Goal: Check status: Check status

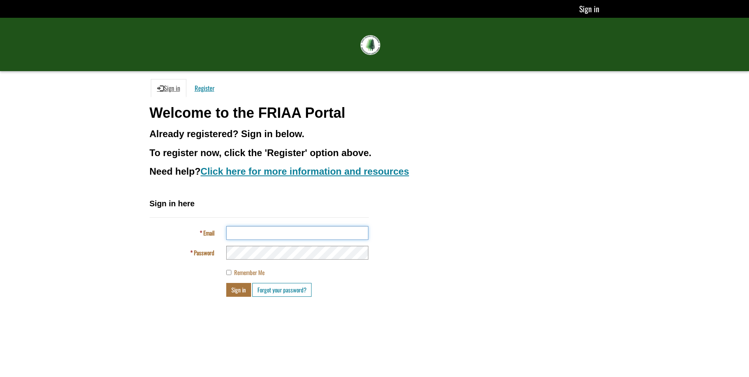
click at [241, 231] on input "Email" at bounding box center [297, 233] width 142 height 14
type input "**********"
click at [226, 283] on button "Sign in" at bounding box center [238, 290] width 25 height 14
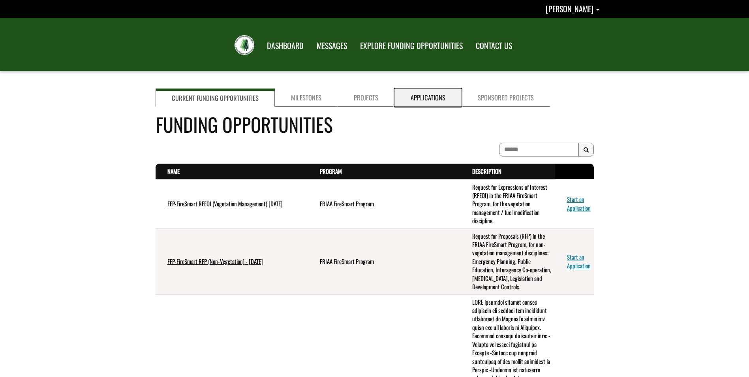
click at [421, 95] on link "Applications" at bounding box center [427, 97] width 67 height 18
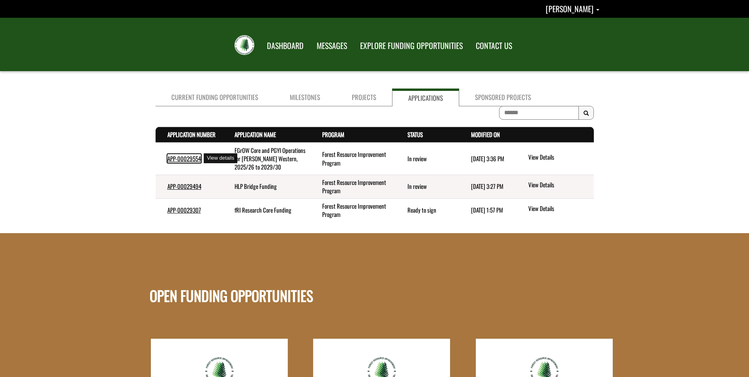
click at [191, 156] on link "APP-00029554" at bounding box center [184, 158] width 34 height 9
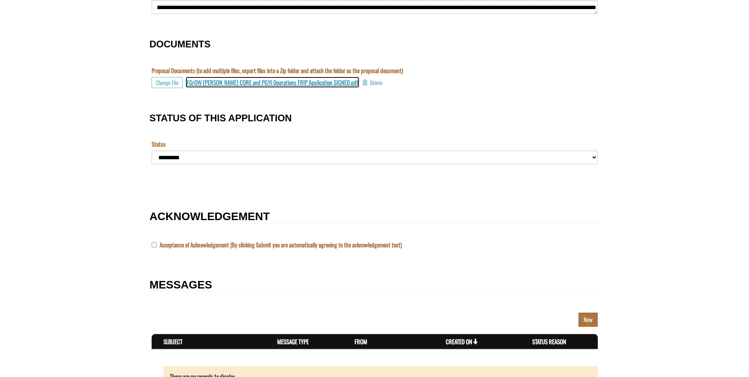
click at [234, 84] on span "FGrOW Millar CORE and PGYI Operations FRIP Application SIGNED.pdf" at bounding box center [272, 82] width 171 height 9
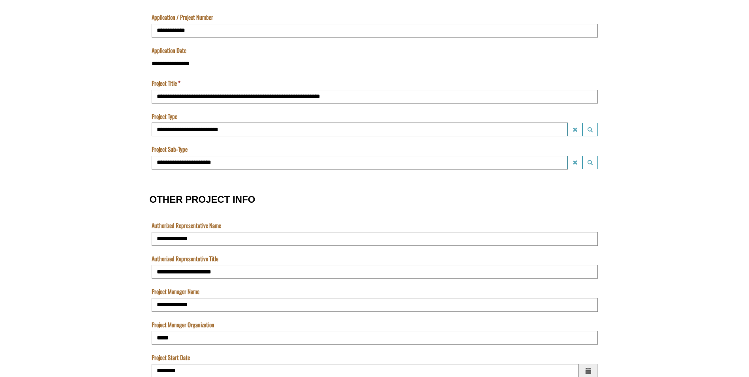
scroll to position [371, 0]
